Goal: Task Accomplishment & Management: Complete application form

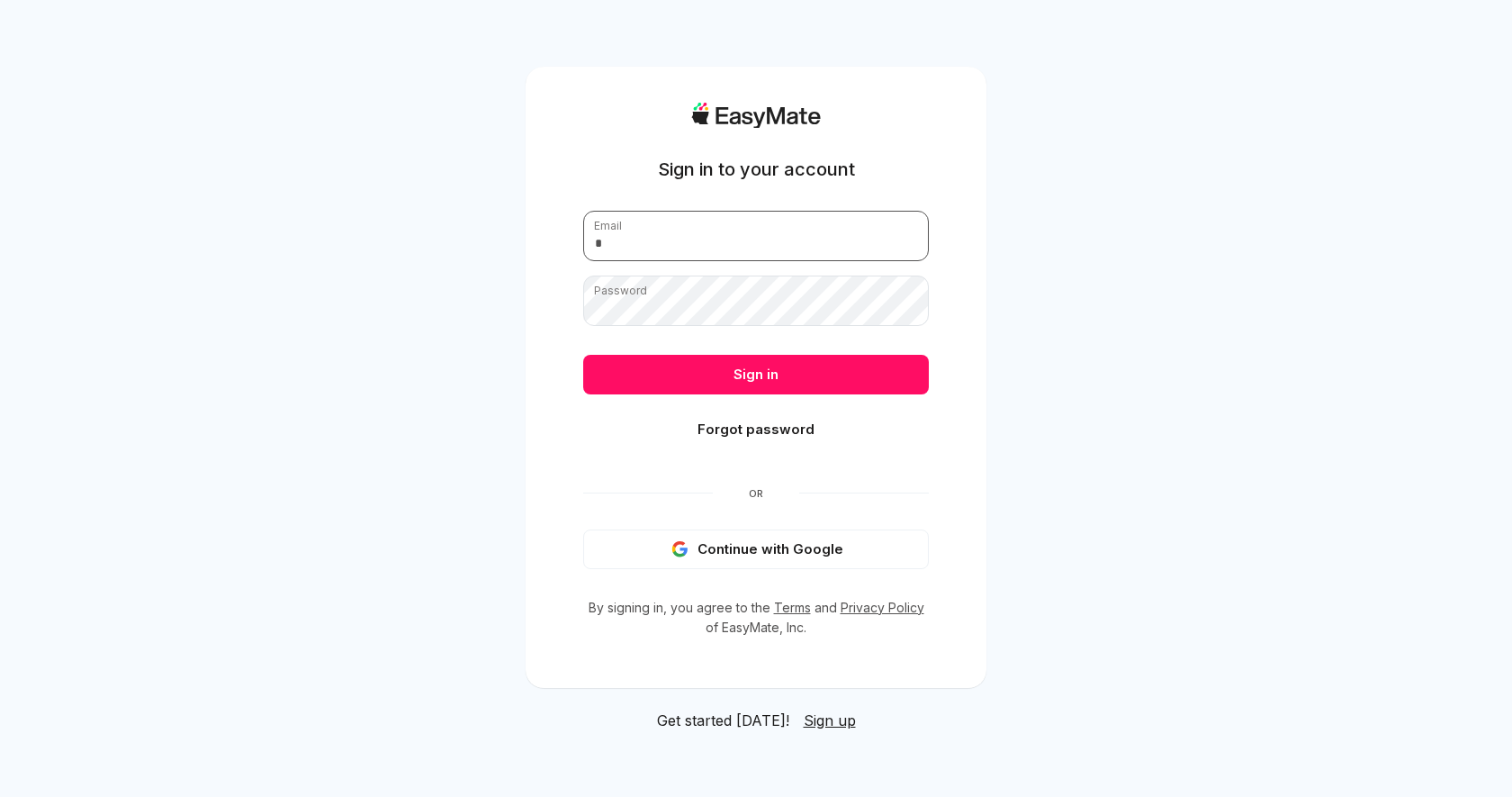
click at [805, 249] on input "email" at bounding box center [756, 236] width 345 height 50
type input "**********"
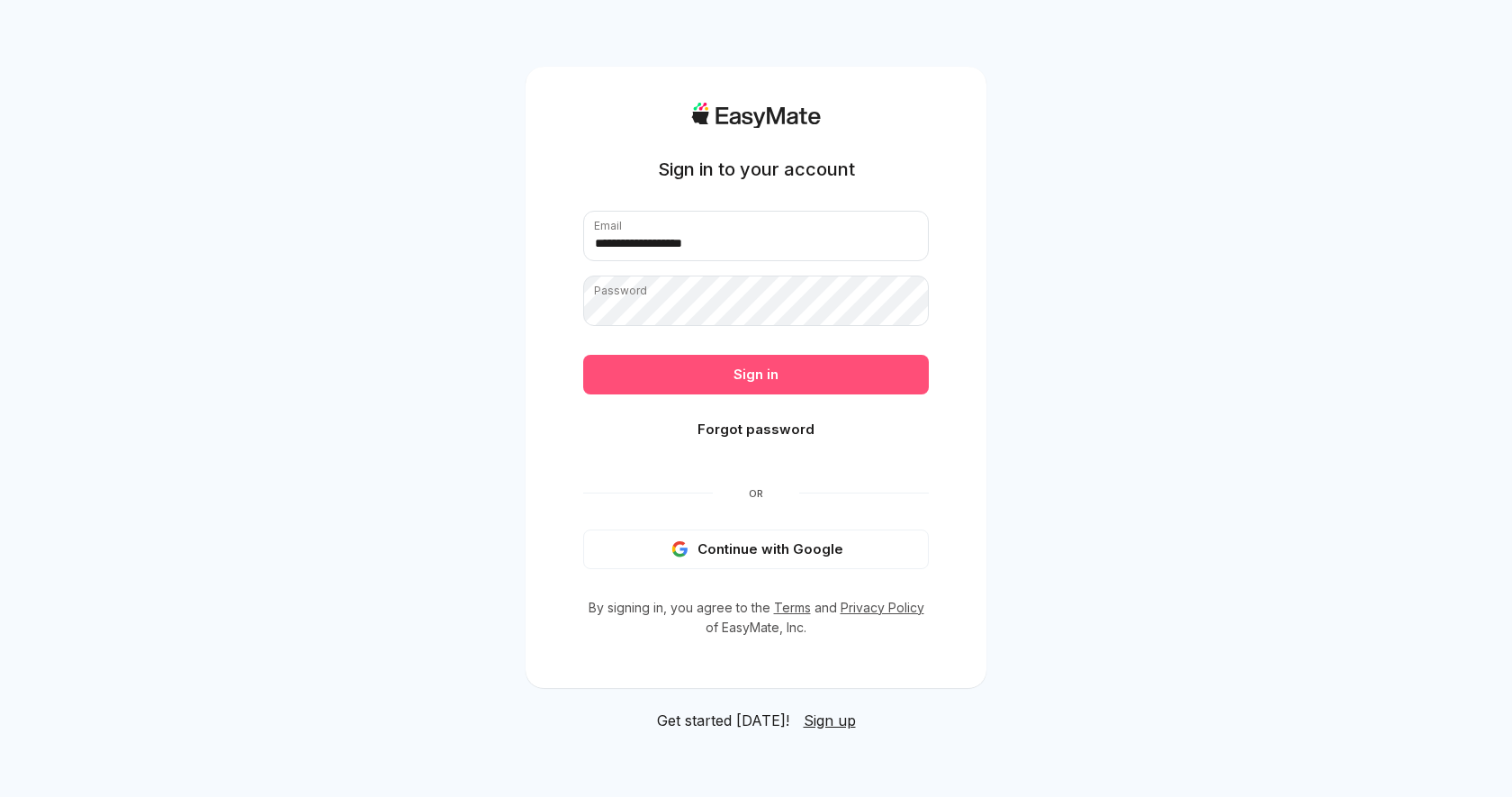
click at [873, 388] on button "Sign in" at bounding box center [756, 374] width 345 height 40
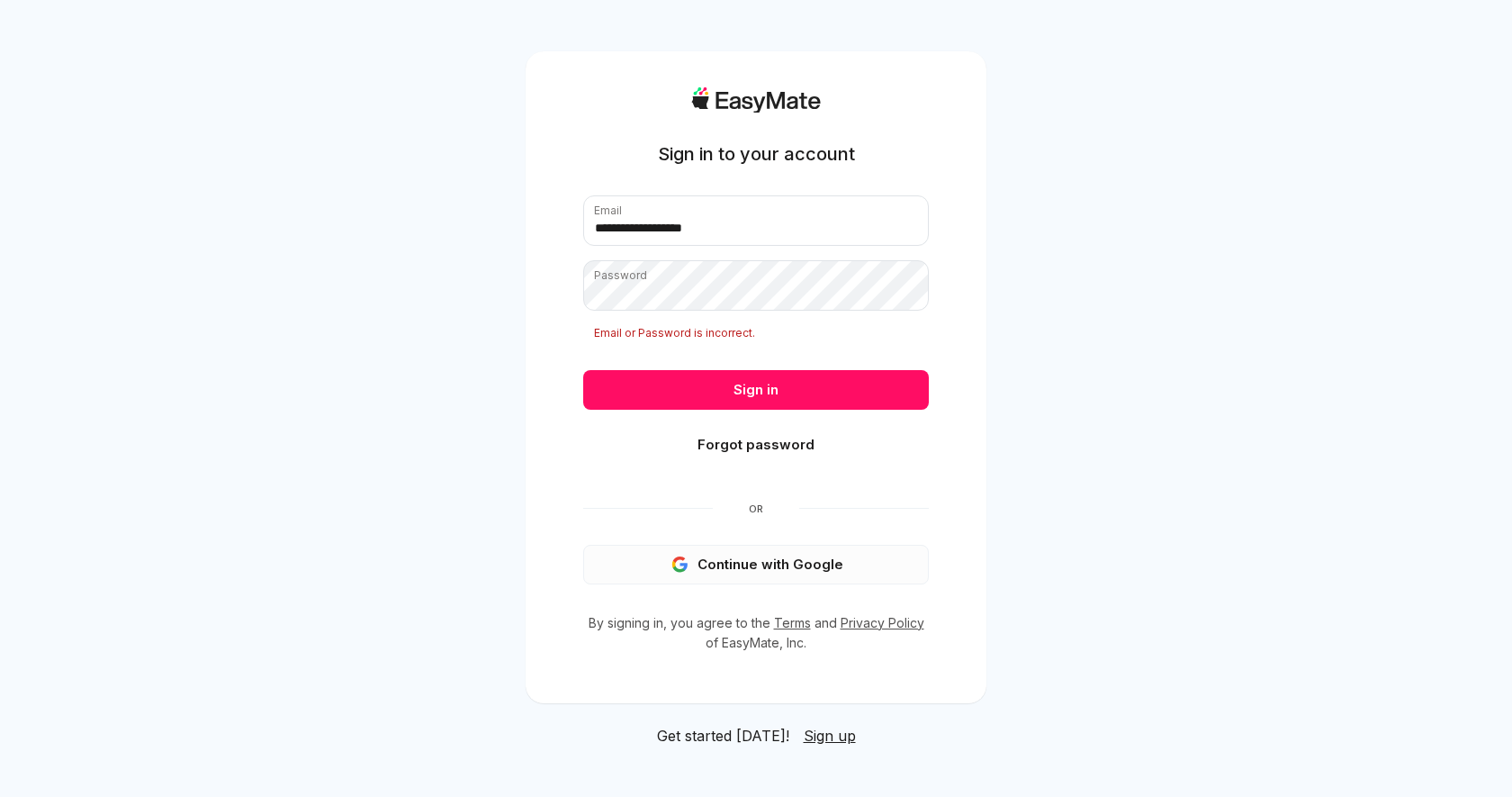
click at [763, 575] on button "Continue with Google" at bounding box center [756, 564] width 345 height 40
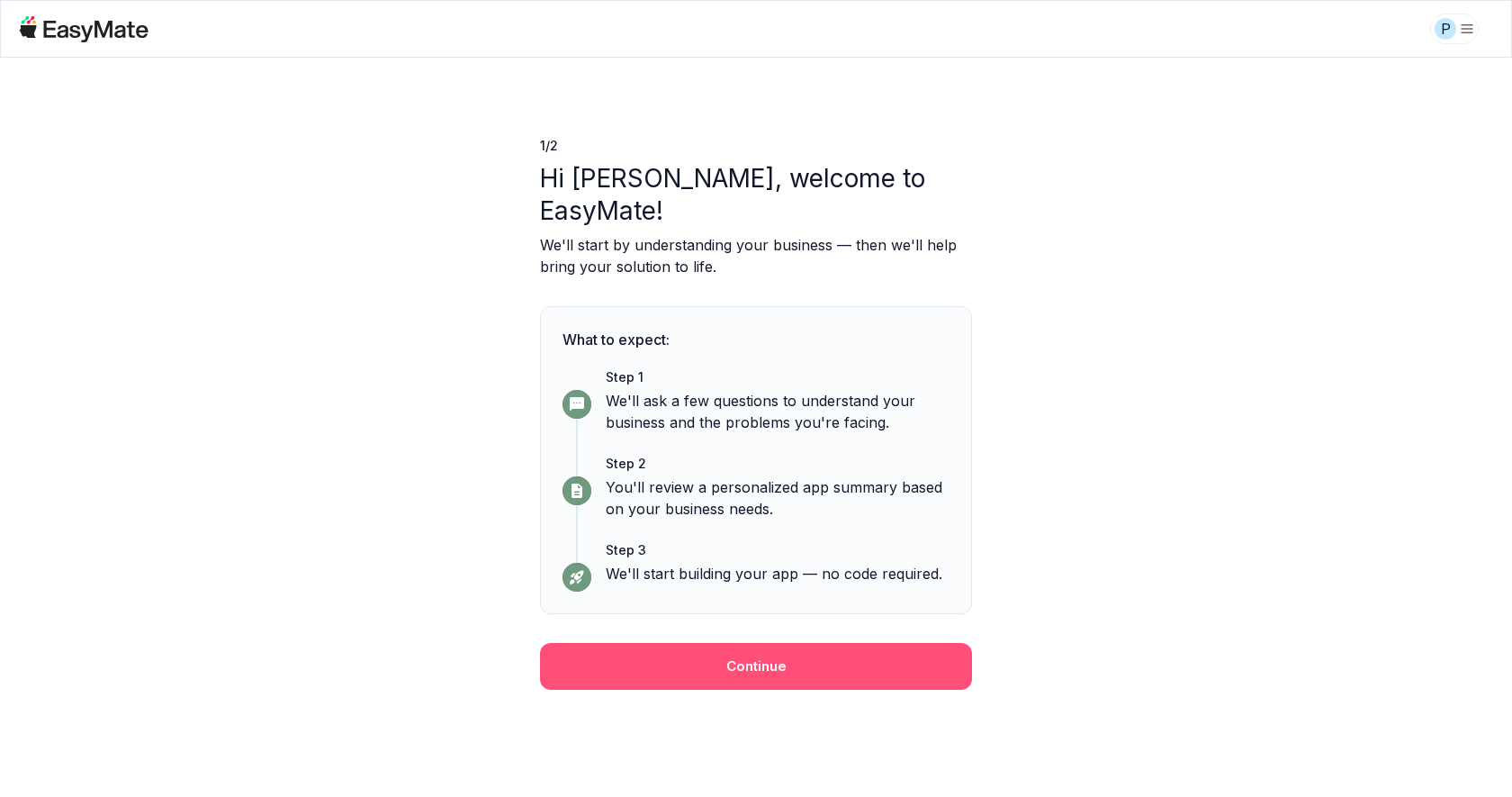
click at [888, 643] on button "Continue" at bounding box center [755, 666] width 432 height 46
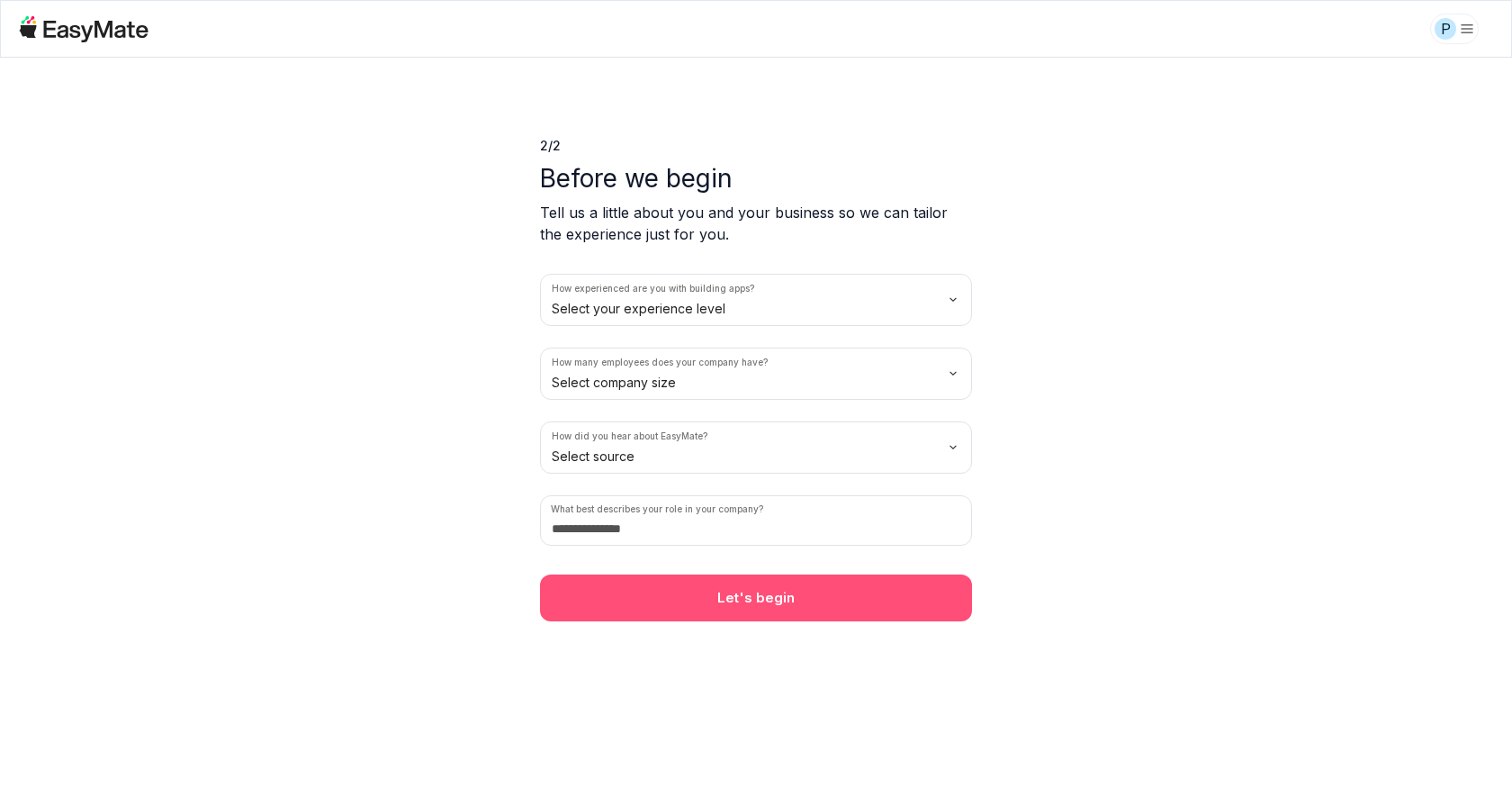
click at [870, 603] on button "Let's begin" at bounding box center [755, 597] width 432 height 46
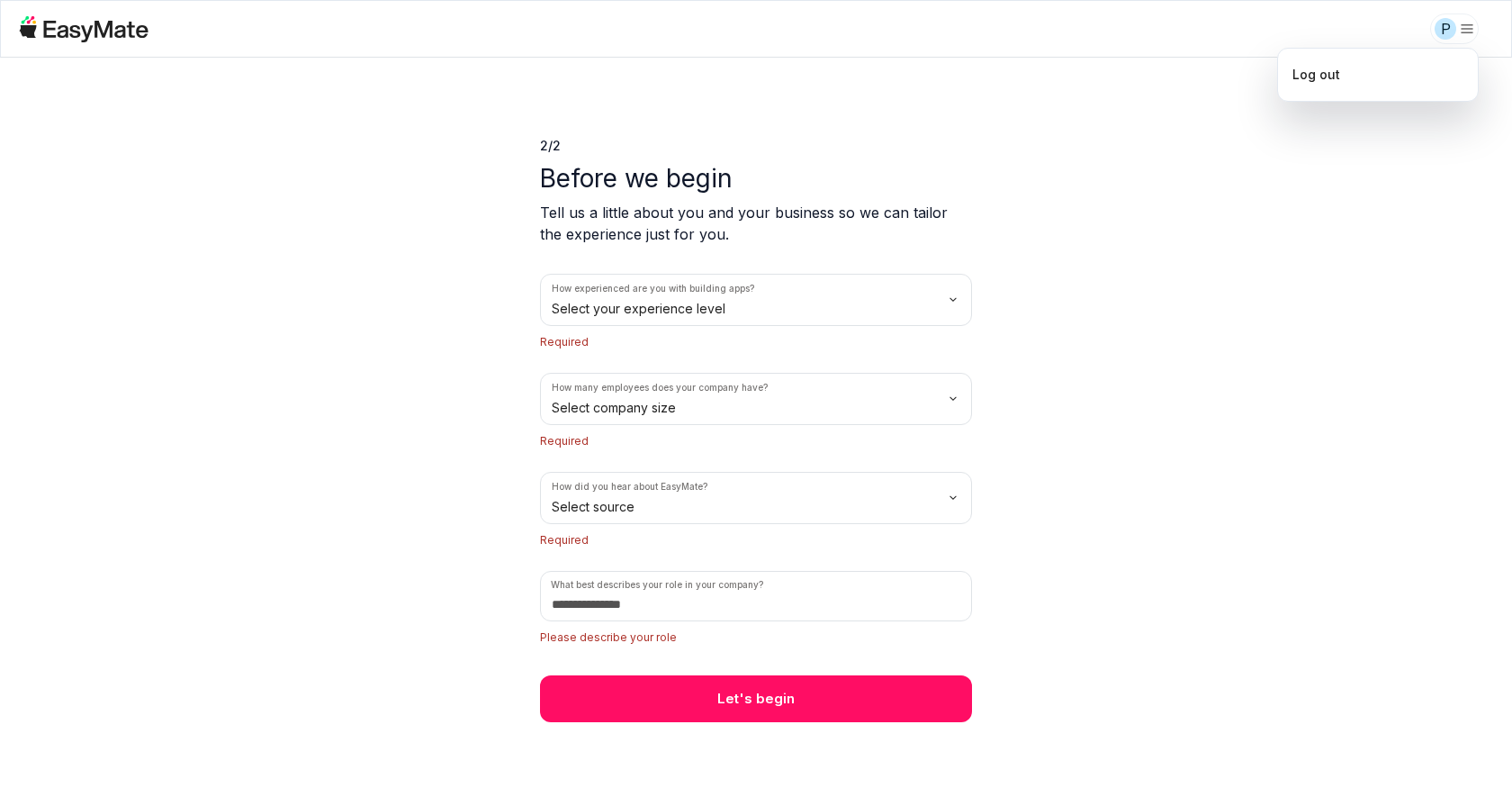
click at [1470, 15] on html "P 2 / 2 Before we begin Tell us a little about you and your business so we can …" at bounding box center [756, 398] width 1512 height 797
click at [1304, 209] on html "P 2 / 2 Before we begin Tell us a little about you and your business so we can …" at bounding box center [756, 398] width 1512 height 797
